Goal: Navigation & Orientation: Find specific page/section

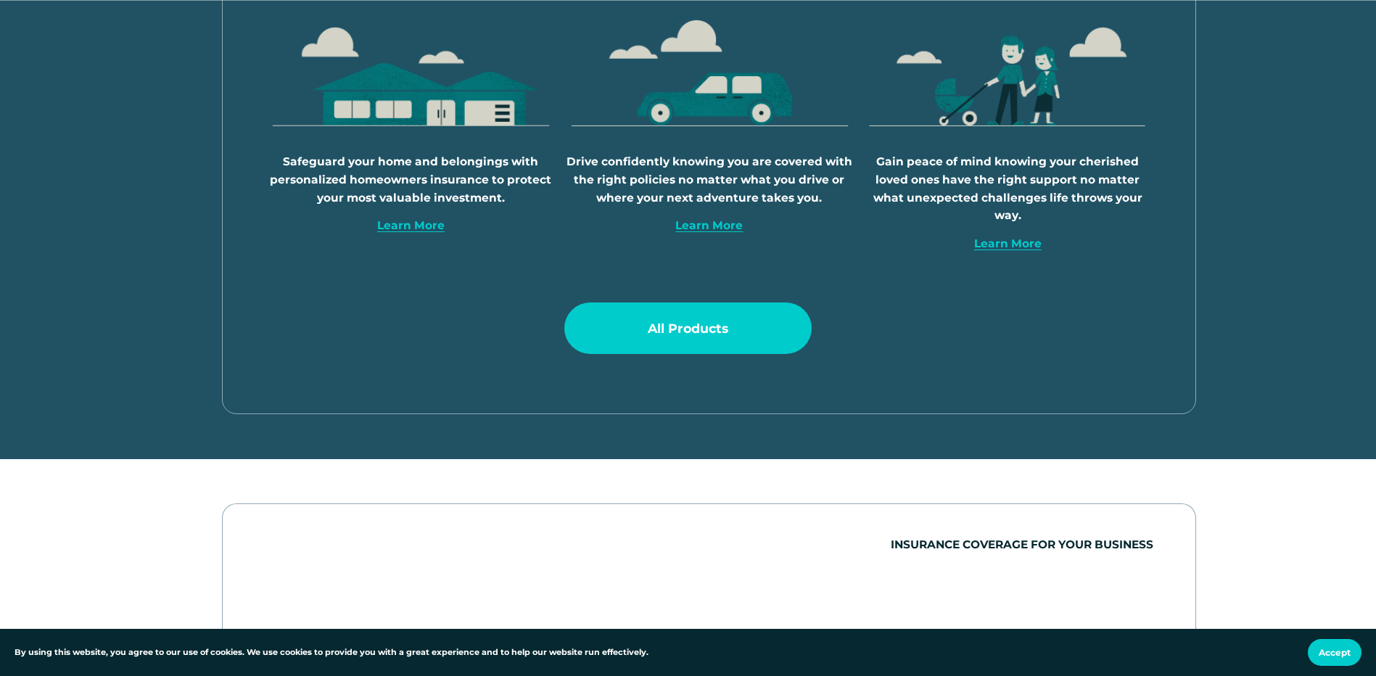
scroll to position [1015, 0]
click at [625, 336] on link "All Products" at bounding box center [688, 328] width 248 height 51
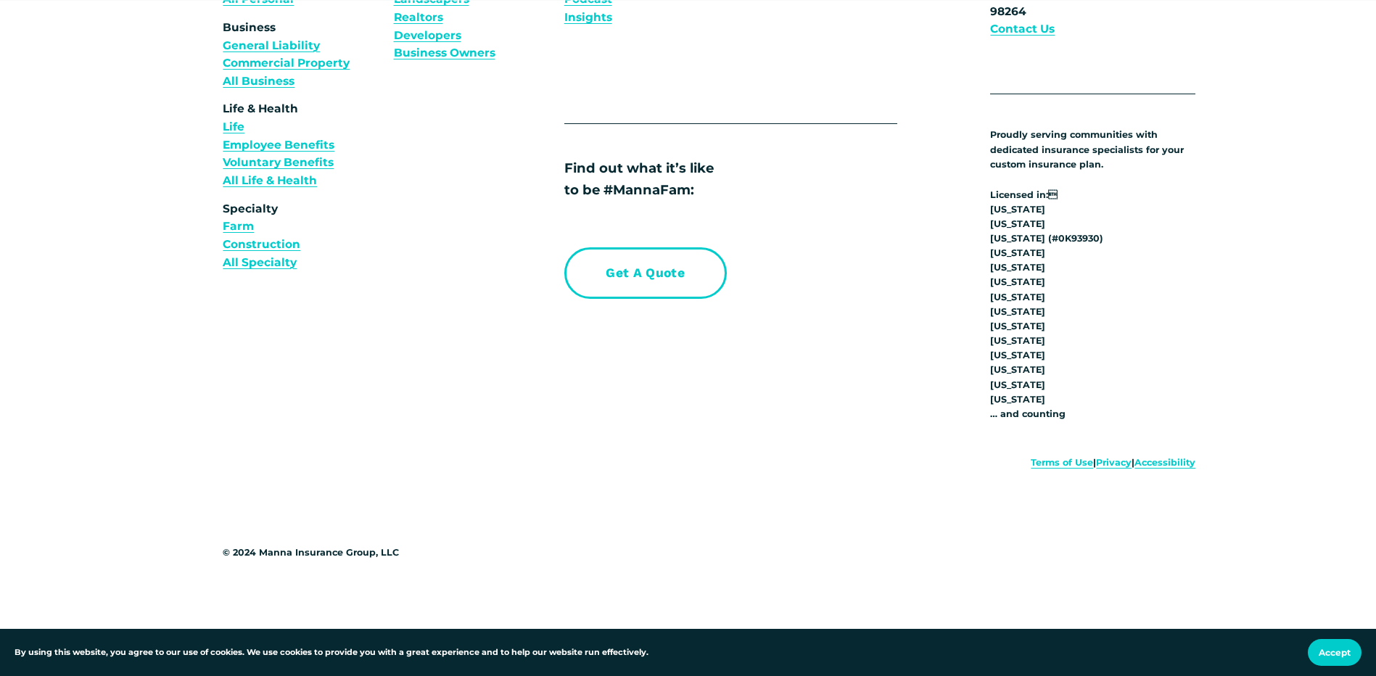
scroll to position [5796, 0]
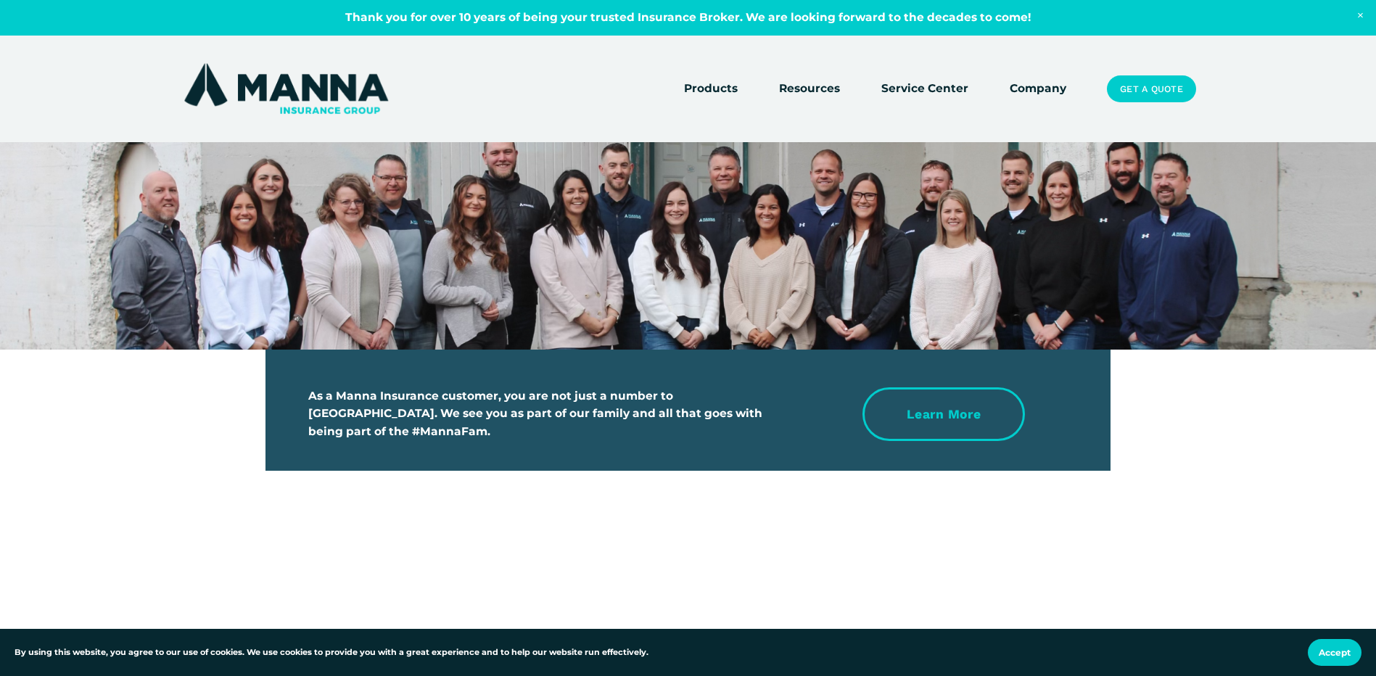
scroll to position [3408, 0]
